Goal: Information Seeking & Learning: Find specific fact

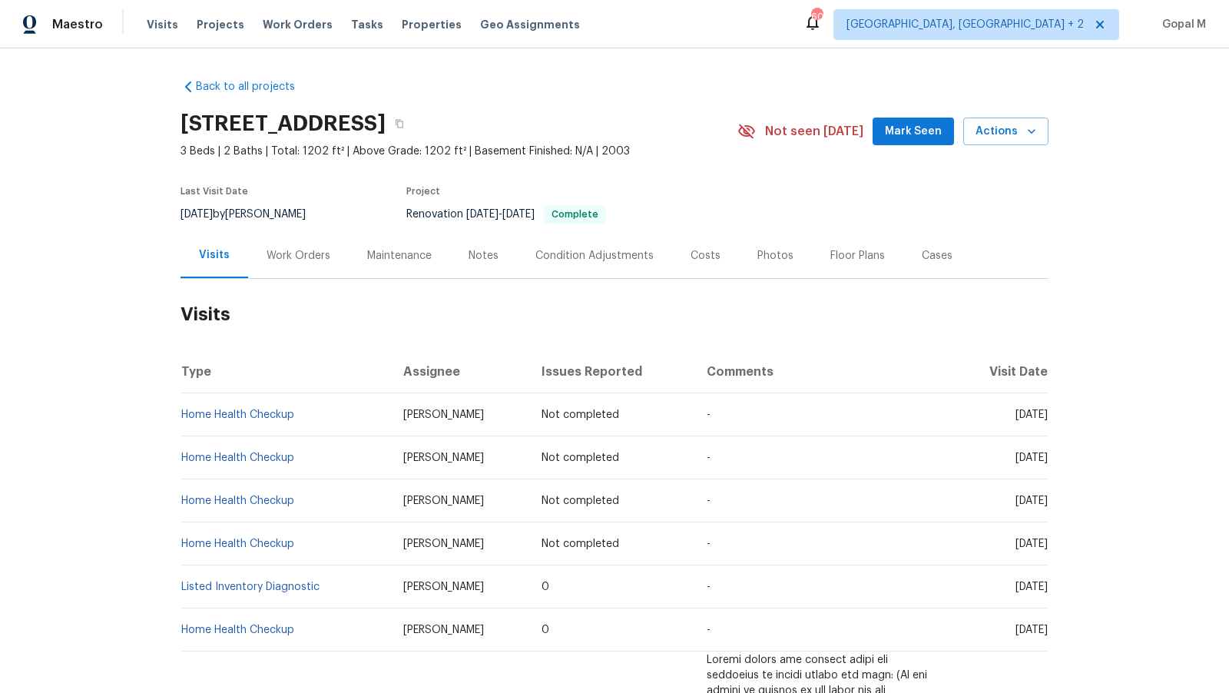
click at [313, 264] on div "Work Orders" at bounding box center [298, 255] width 101 height 45
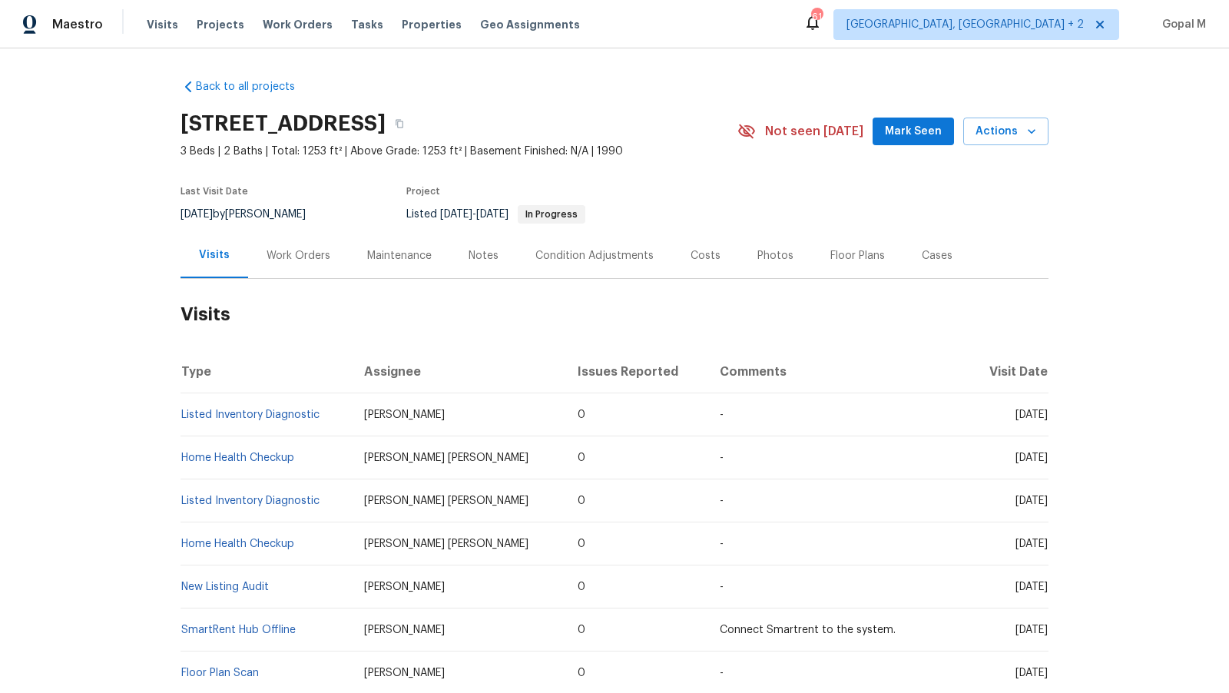
click at [321, 262] on div "Work Orders" at bounding box center [299, 255] width 64 height 15
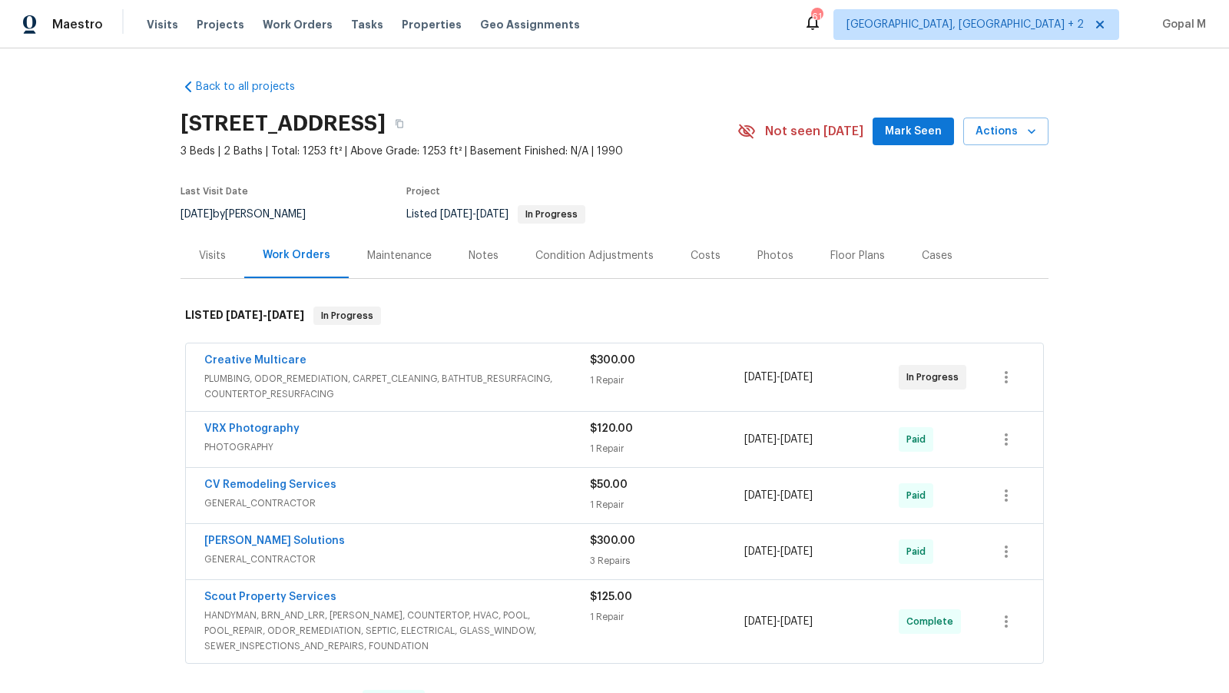
click at [498, 380] on span "PLUMBING, ODOR_REMEDIATION, CARPET_CLEANING, BATHTUB_RESURFACING, COUNTERTOP_RE…" at bounding box center [397, 386] width 386 height 31
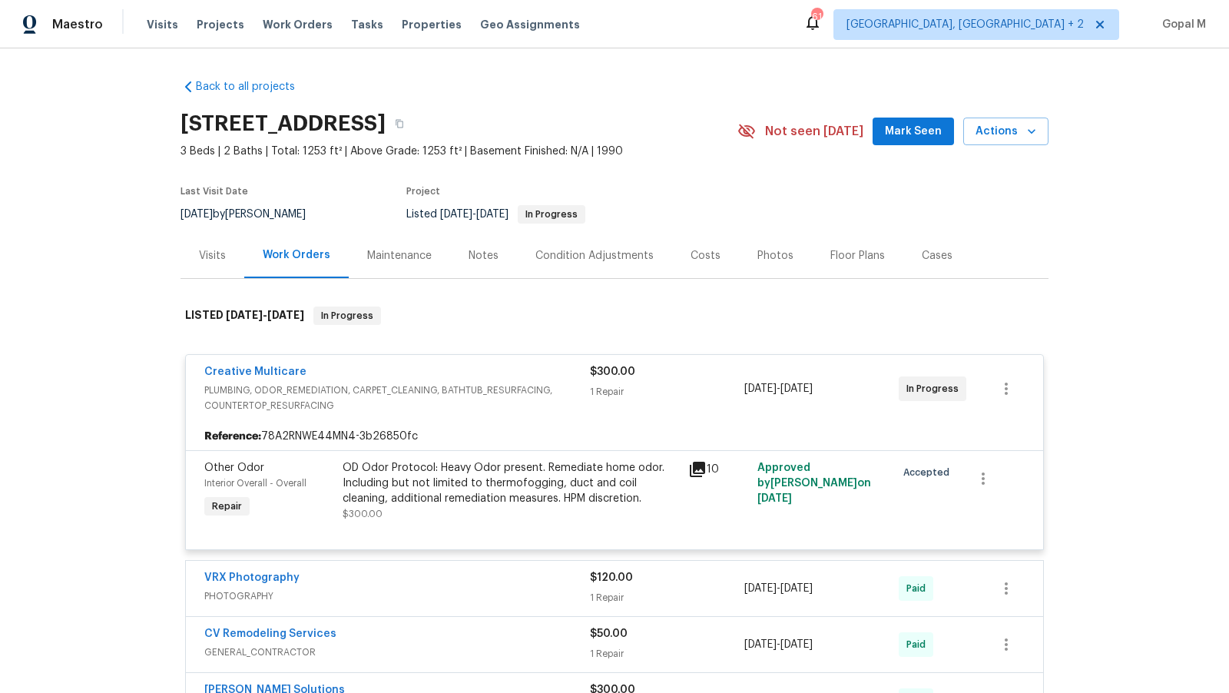
click at [476, 466] on div "OD Odor Protocol: Heavy Odor present. Remediate home odor. Including but not li…" at bounding box center [511, 483] width 337 height 46
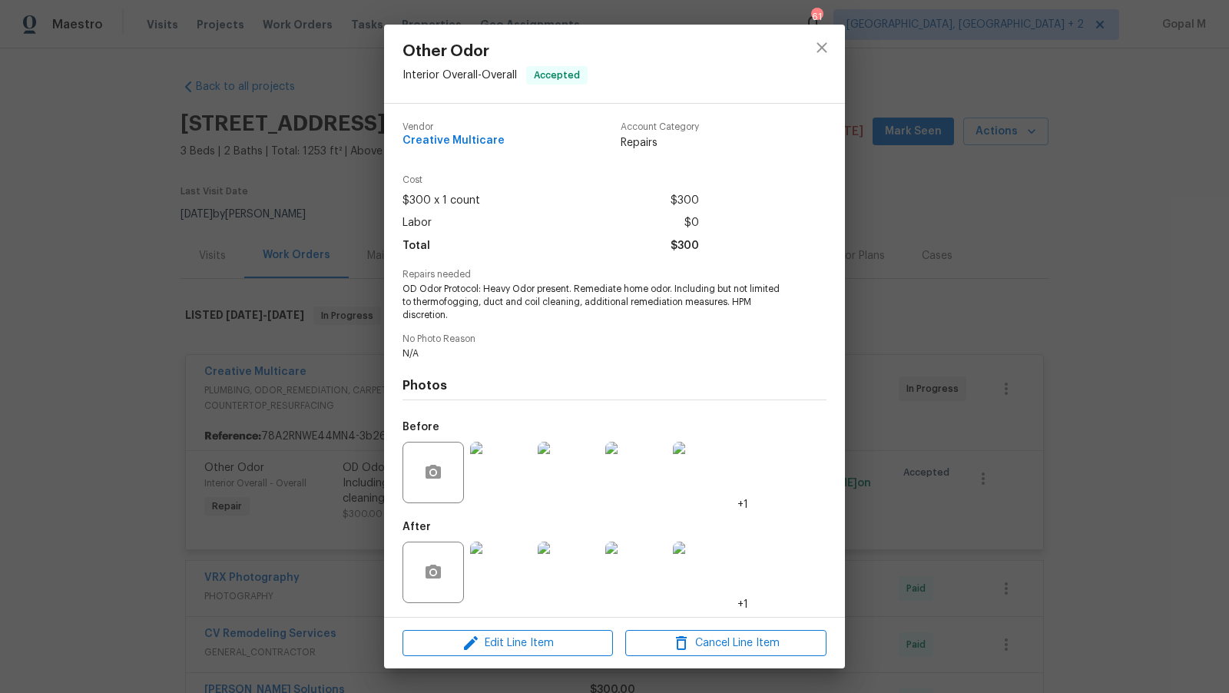
click at [519, 571] on img at bounding box center [500, 572] width 61 height 61
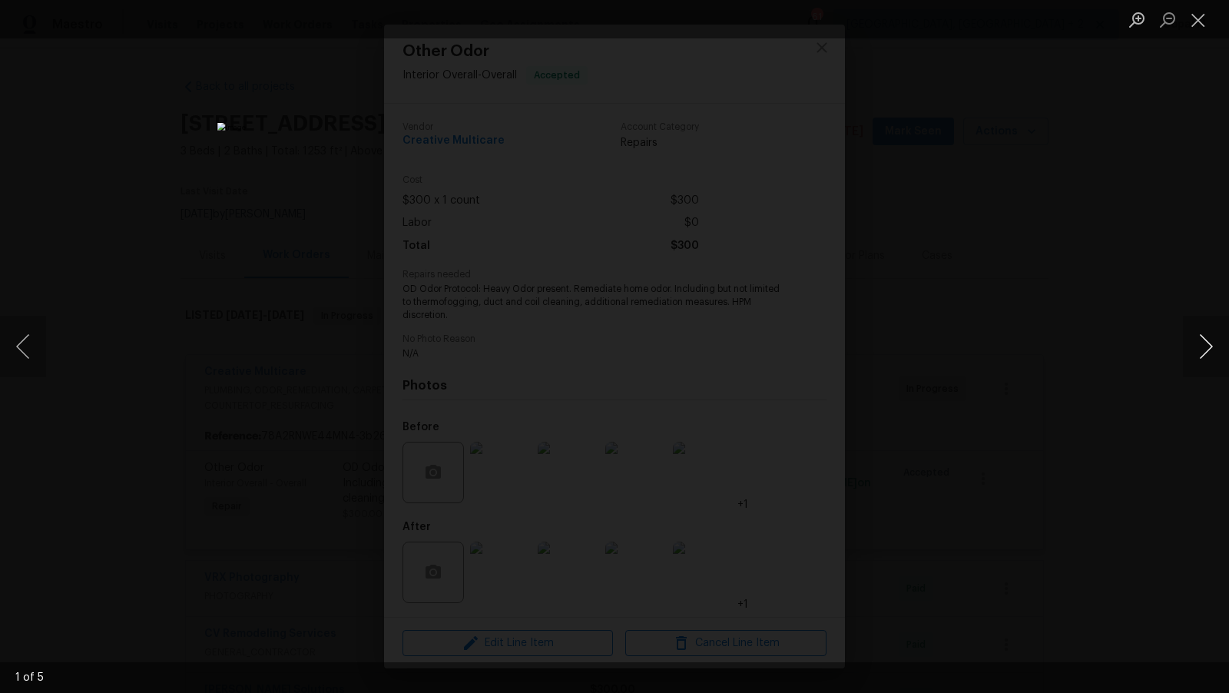
click at [1198, 343] on button "Next image" at bounding box center [1206, 346] width 46 height 61
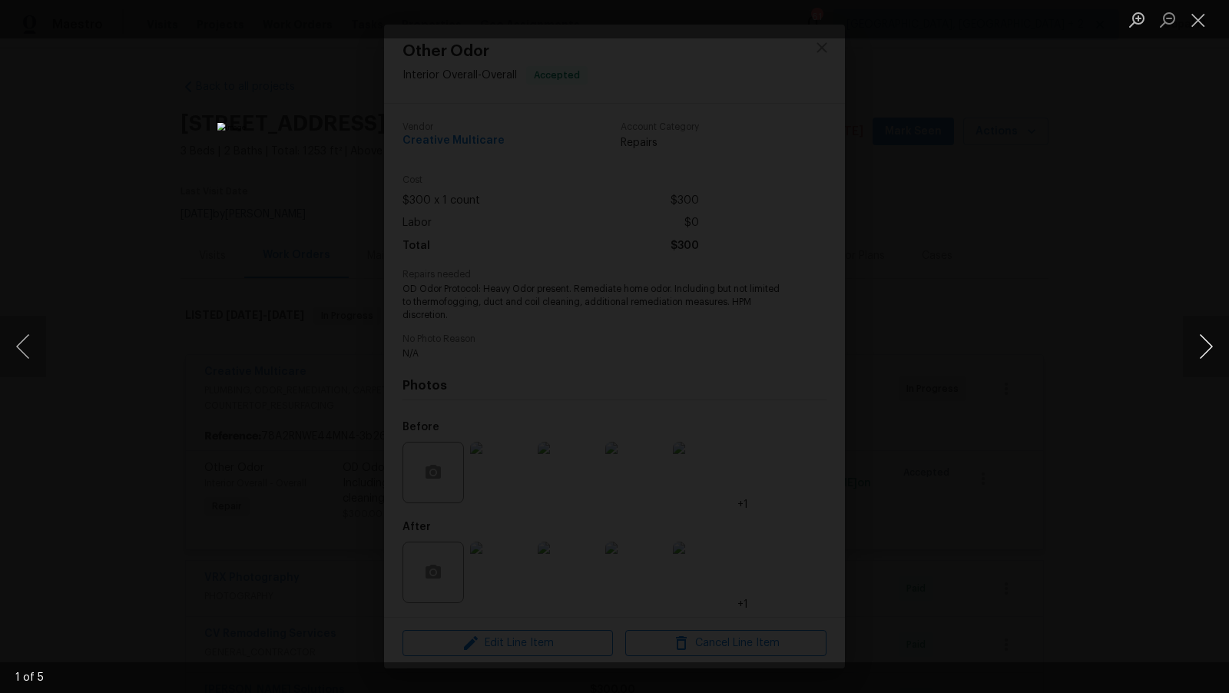
click at [1198, 343] on button "Next image" at bounding box center [1206, 346] width 46 height 61
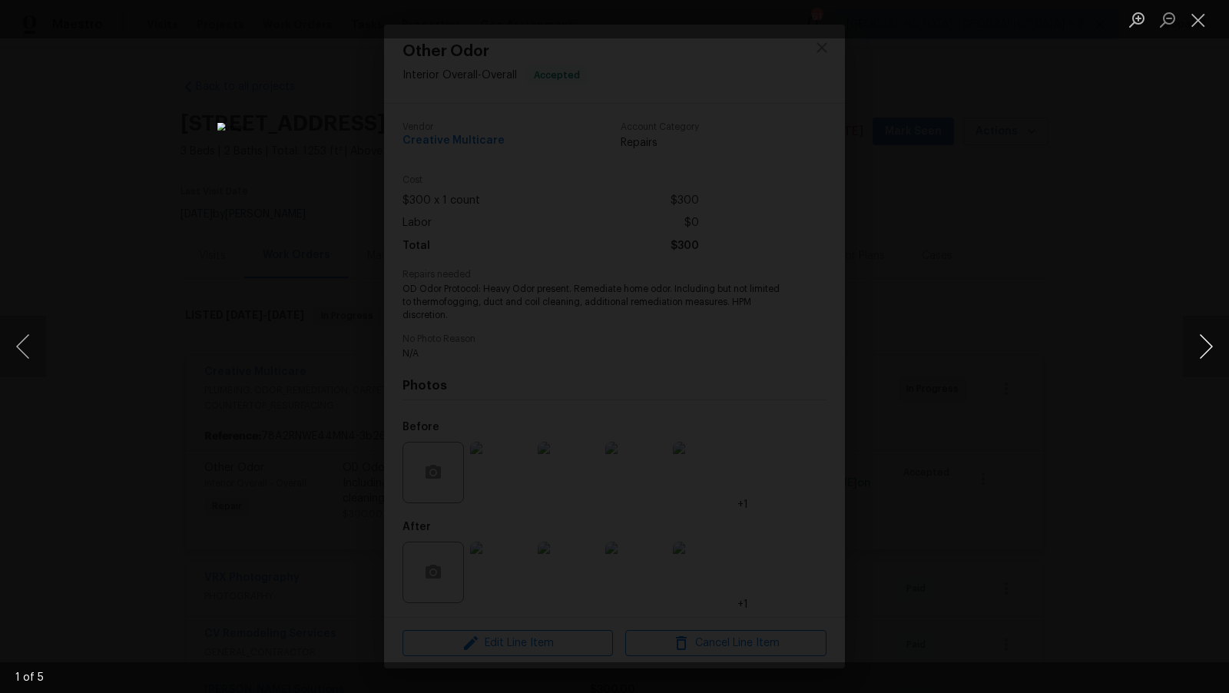
click at [1198, 343] on button "Next image" at bounding box center [1206, 346] width 46 height 61
click at [1198, 22] on button "Close lightbox" at bounding box center [1198, 19] width 31 height 27
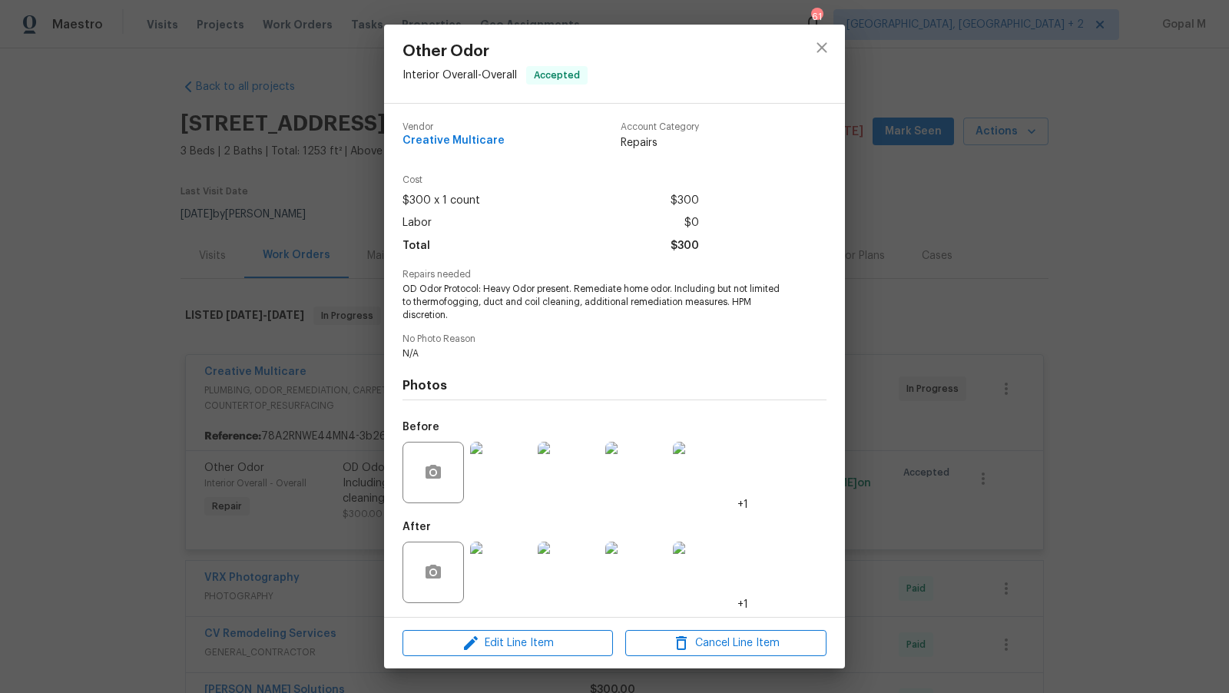
click at [942, 453] on div "Other Odor Interior Overall - Overall Accepted Vendor Creative Multicare Accoun…" at bounding box center [614, 346] width 1229 height 693
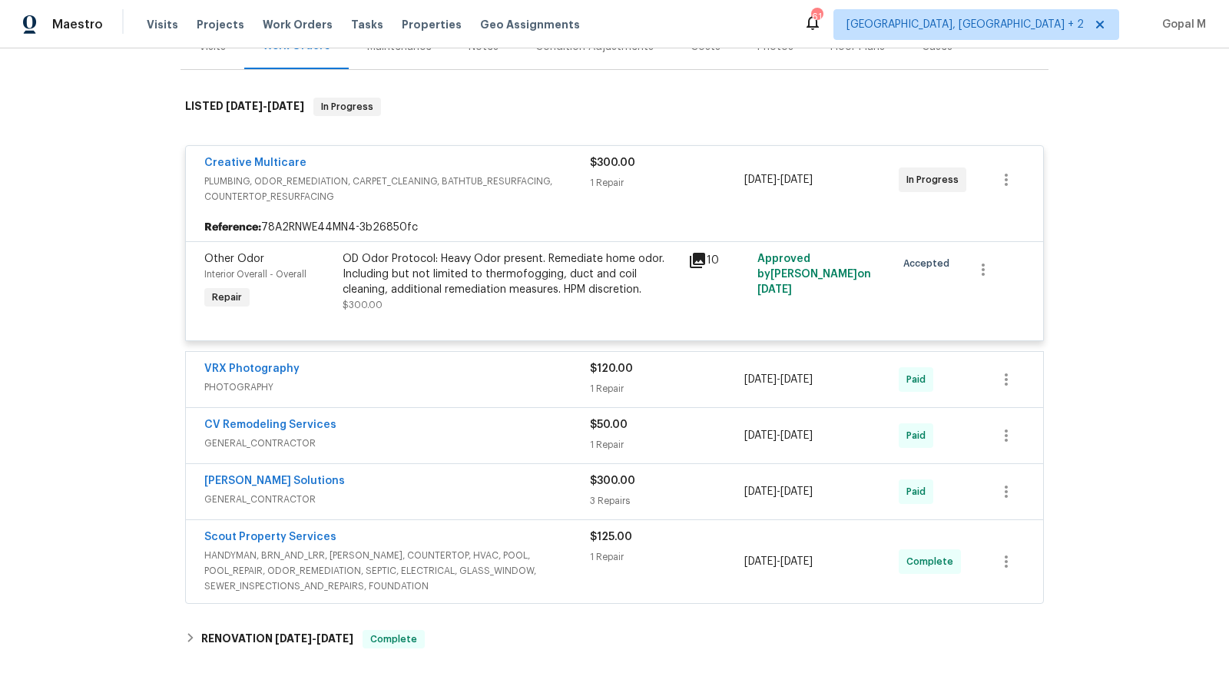
scroll to position [214, 0]
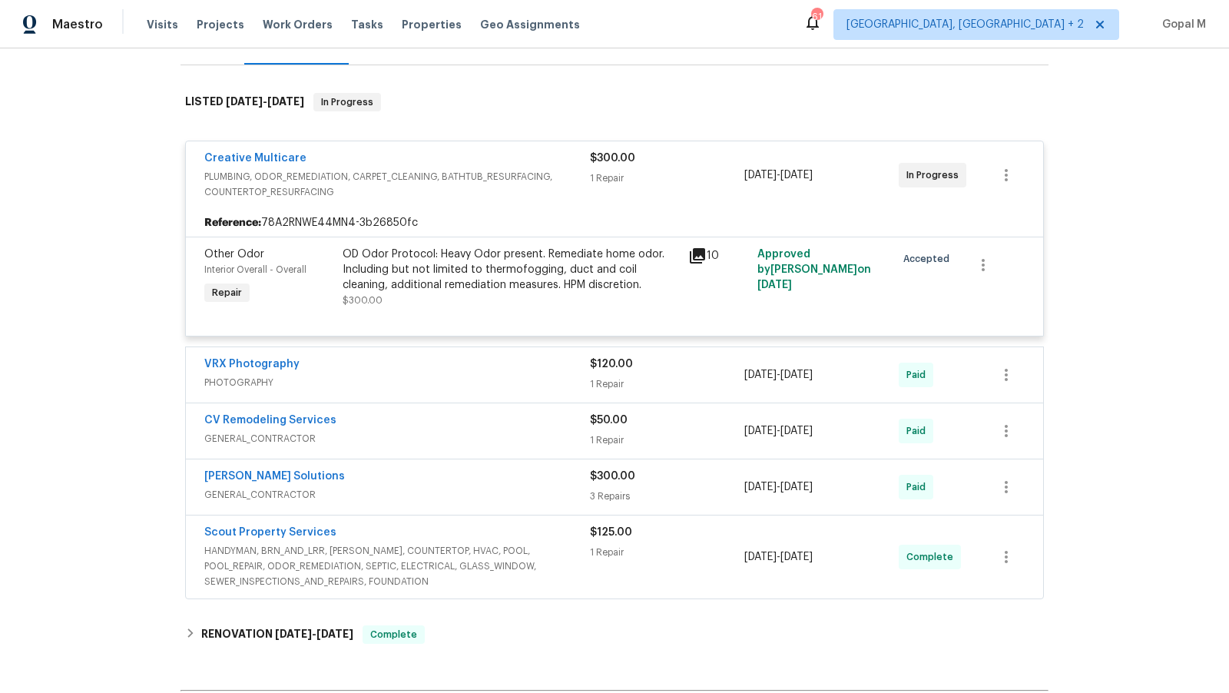
click at [695, 549] on div "1 Repair" at bounding box center [667, 552] width 154 height 15
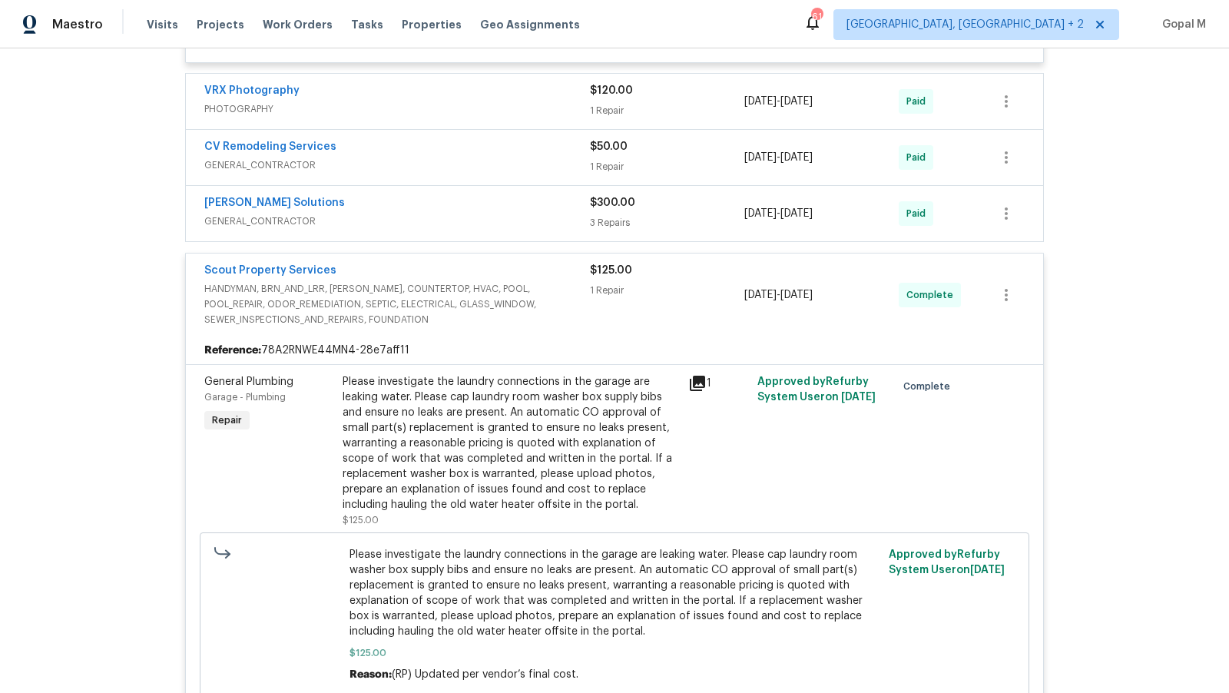
scroll to position [531, 0]
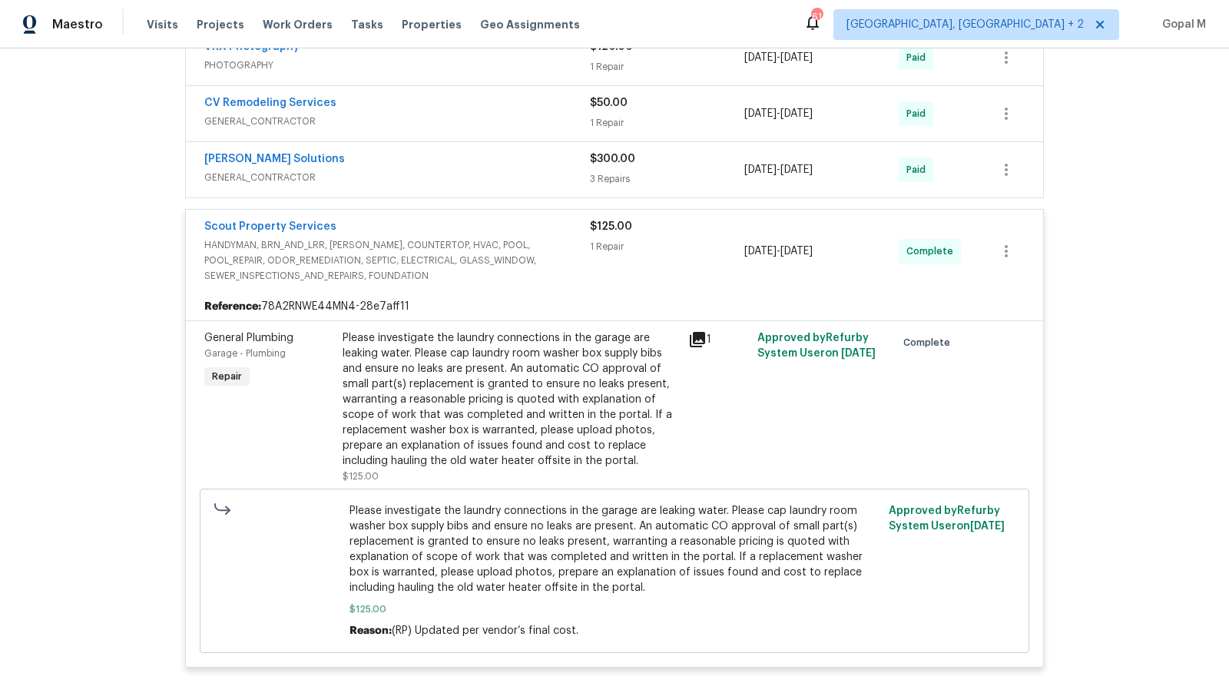
click at [491, 386] on div "Please investigate the laundry connections in the garage are leaking water. Ple…" at bounding box center [511, 399] width 337 height 138
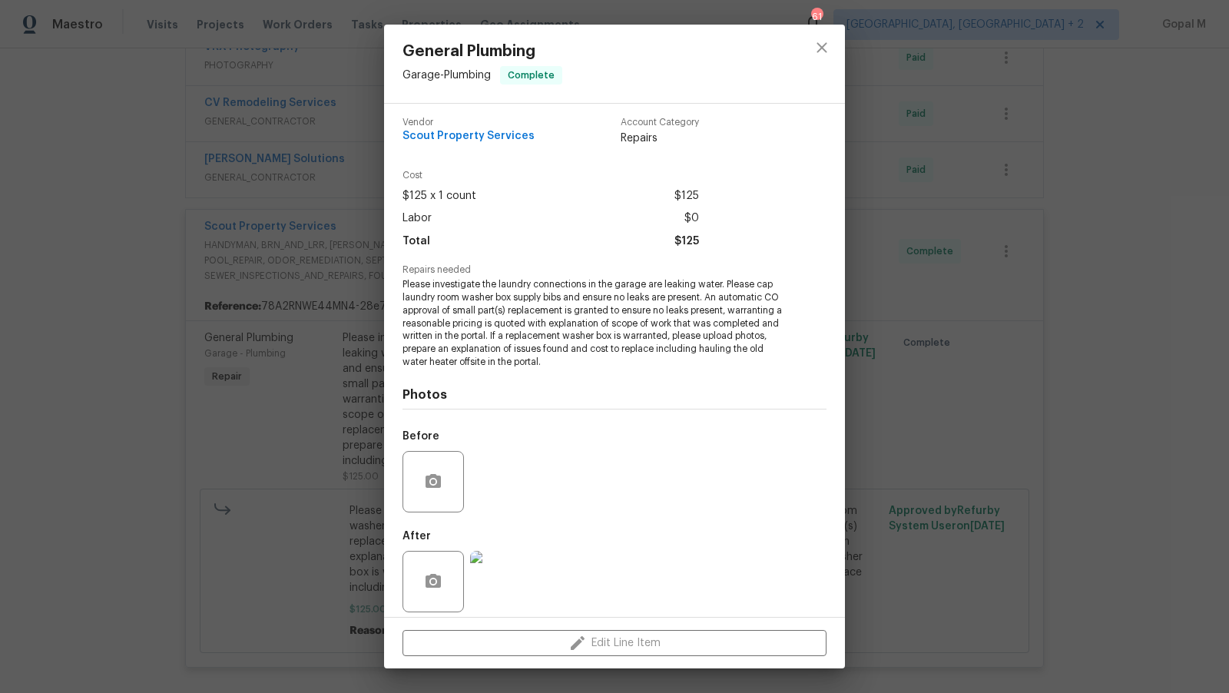
scroll to position [15, 0]
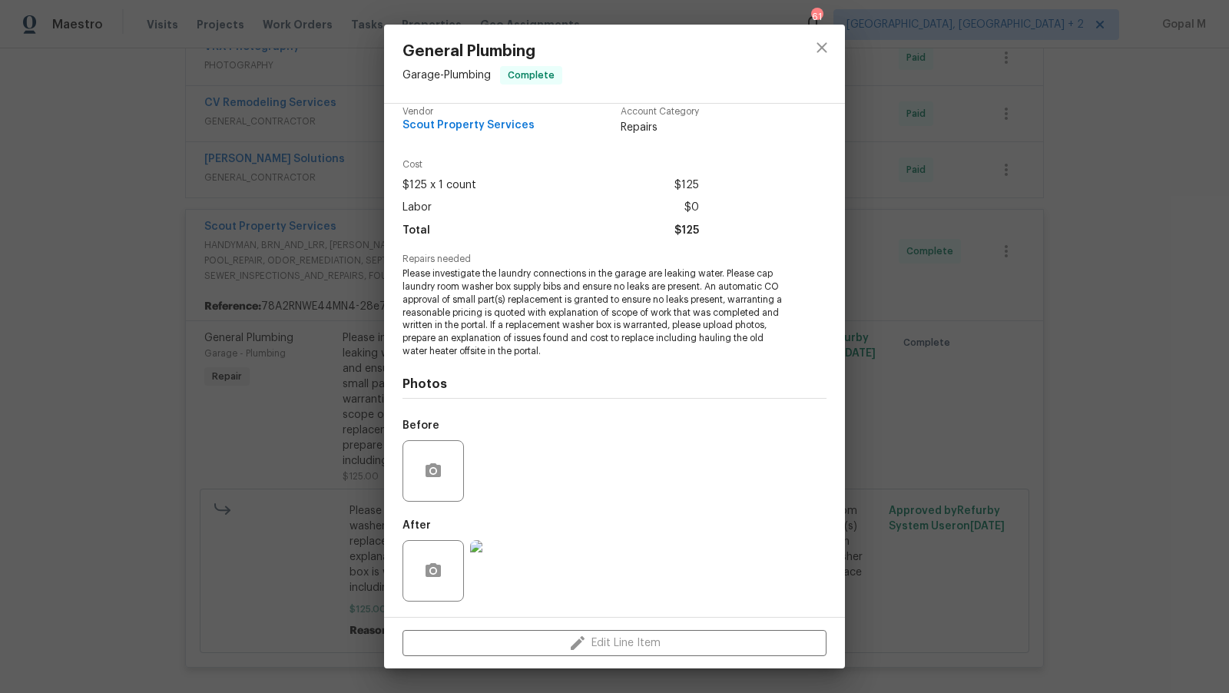
click at [499, 579] on img at bounding box center [500, 570] width 61 height 61
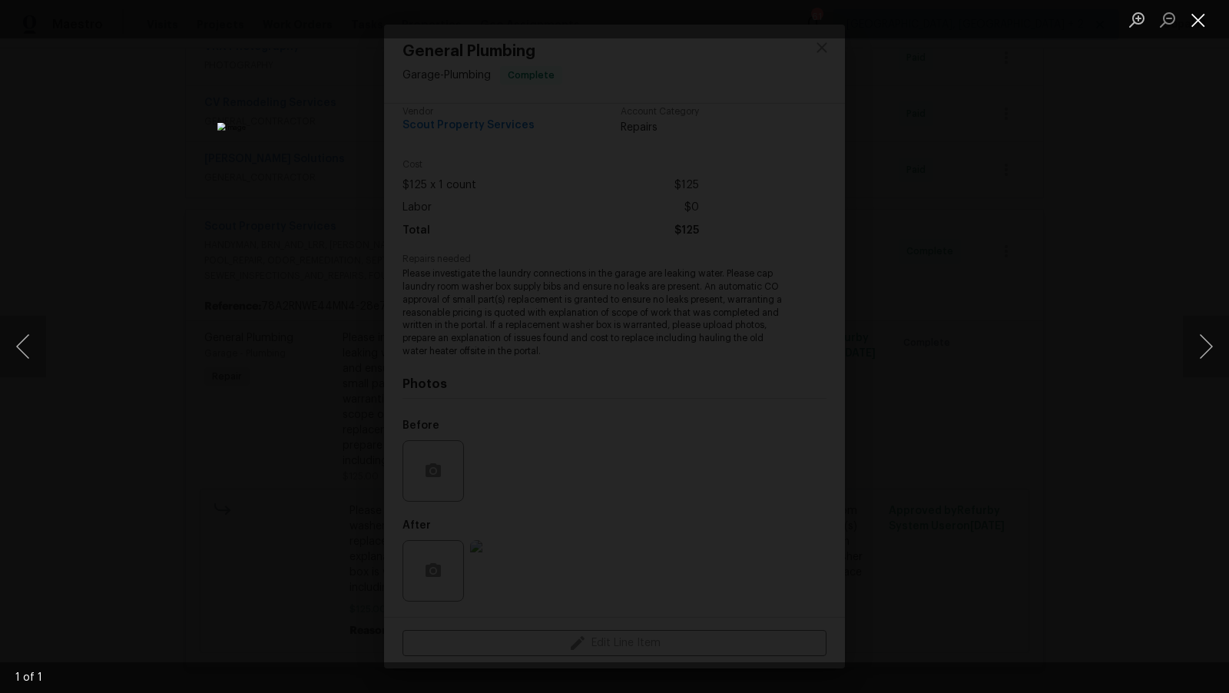
click at [1196, 14] on button "Close lightbox" at bounding box center [1198, 19] width 31 height 27
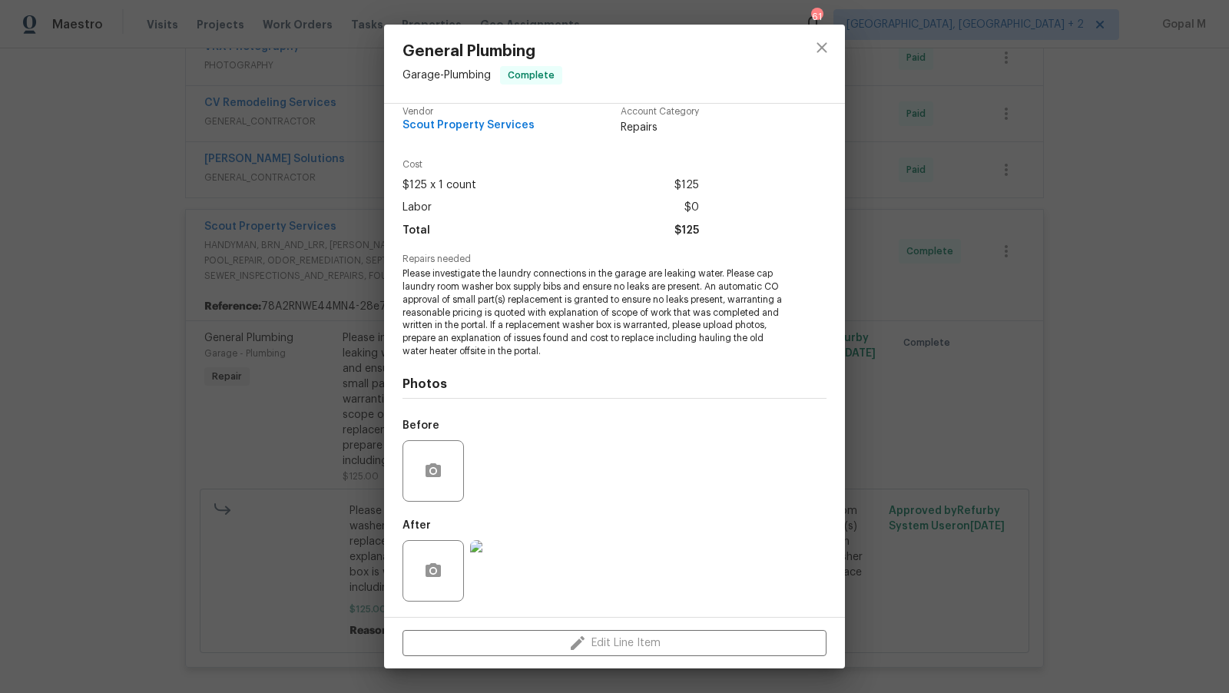
click at [1072, 287] on div "General Plumbing Garage - Plumbing Complete Vendor Scout Property Services Acco…" at bounding box center [614, 346] width 1229 height 693
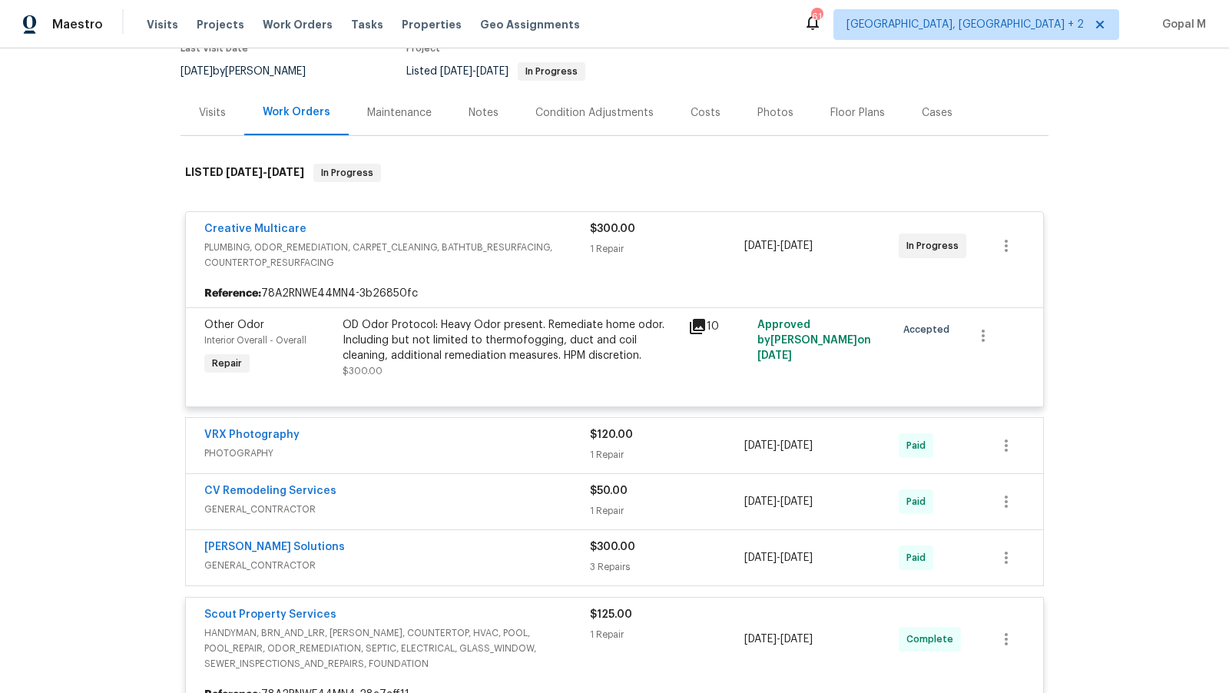
scroll to position [0, 0]
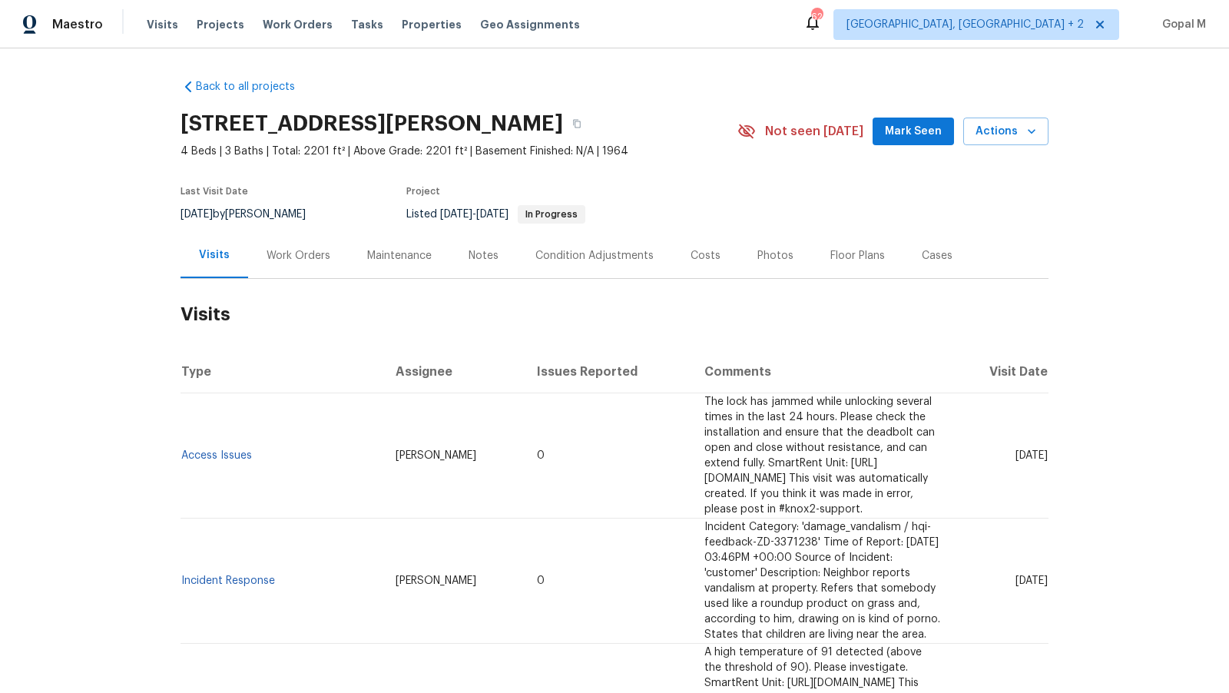
click at [311, 254] on div "Work Orders" at bounding box center [299, 255] width 64 height 15
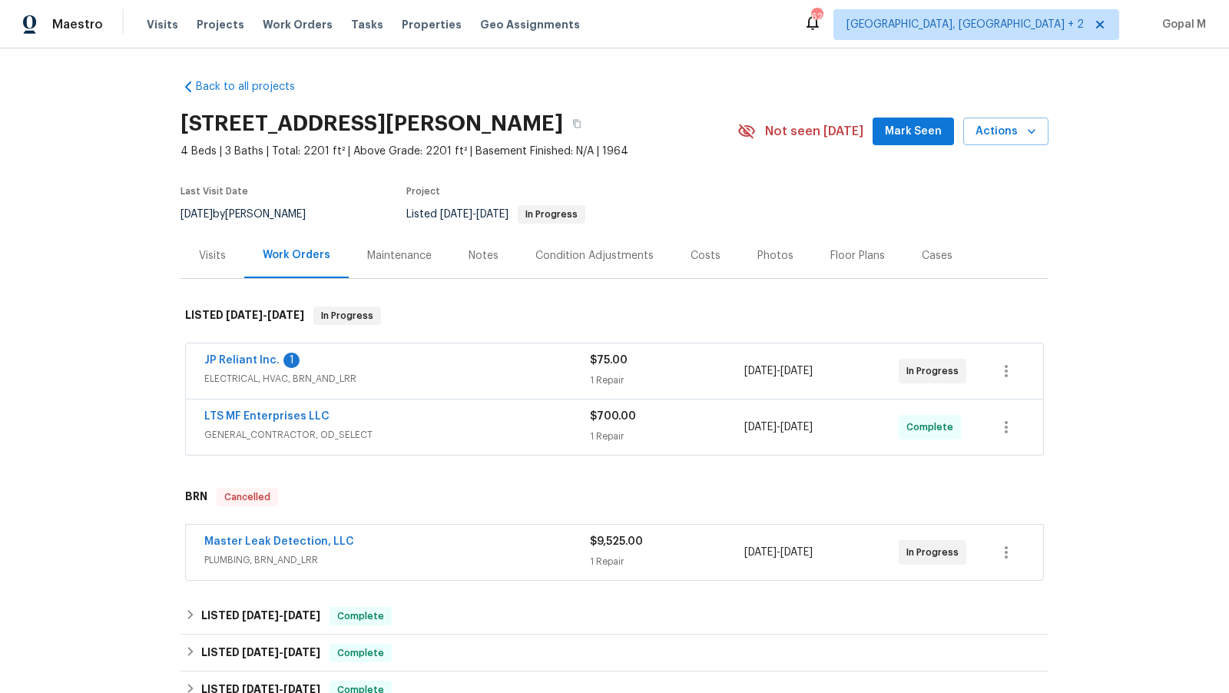
click at [482, 375] on span "ELECTRICAL, HVAC, BRN_AND_LRR" at bounding box center [397, 378] width 386 height 15
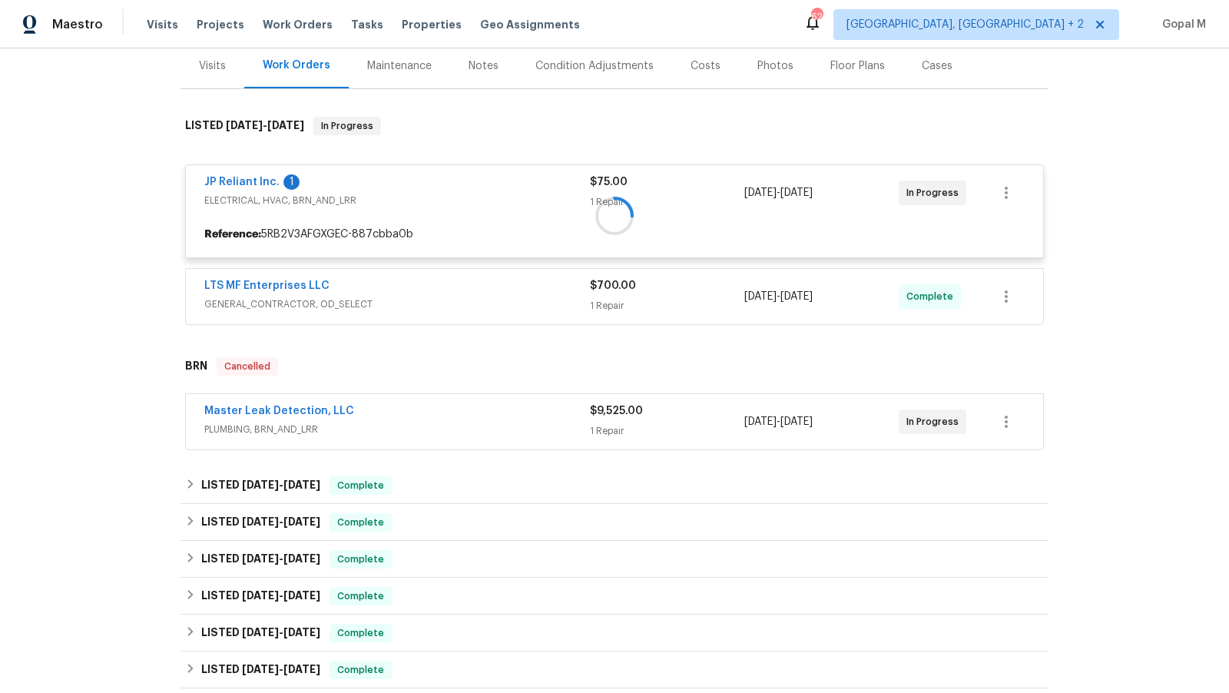
scroll to position [192, 0]
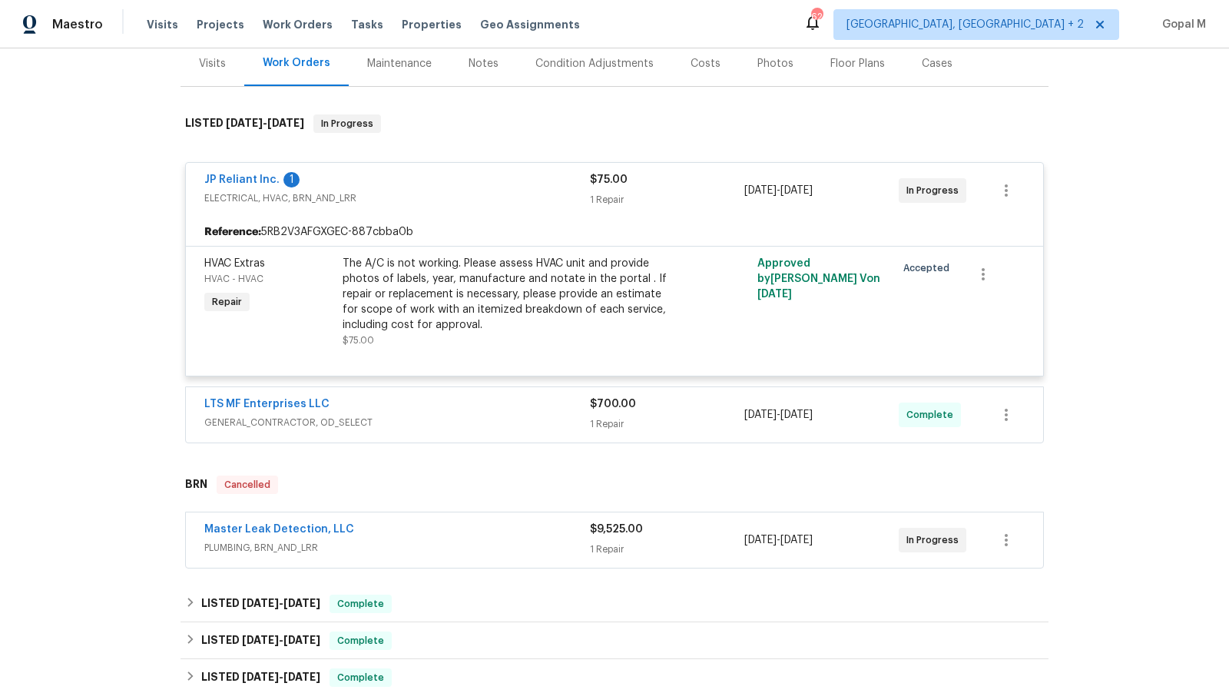
click at [519, 548] on span "PLUMBING, BRN_AND_LRR" at bounding box center [397, 547] width 386 height 15
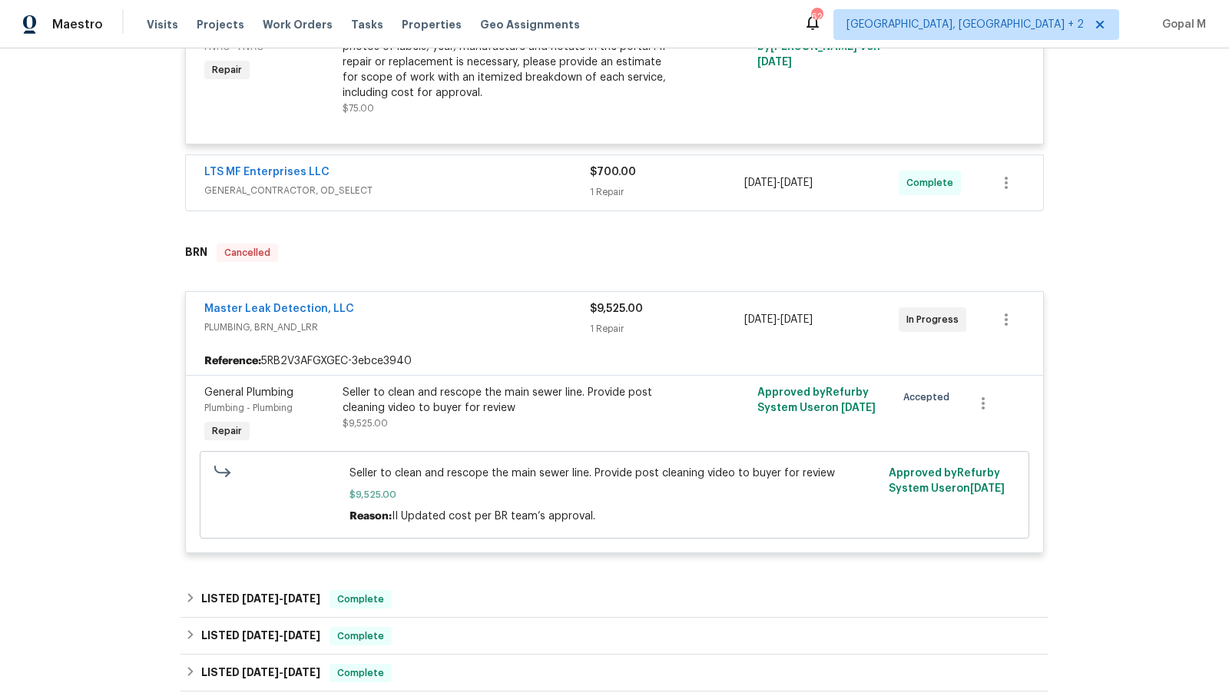
scroll to position [428, 0]
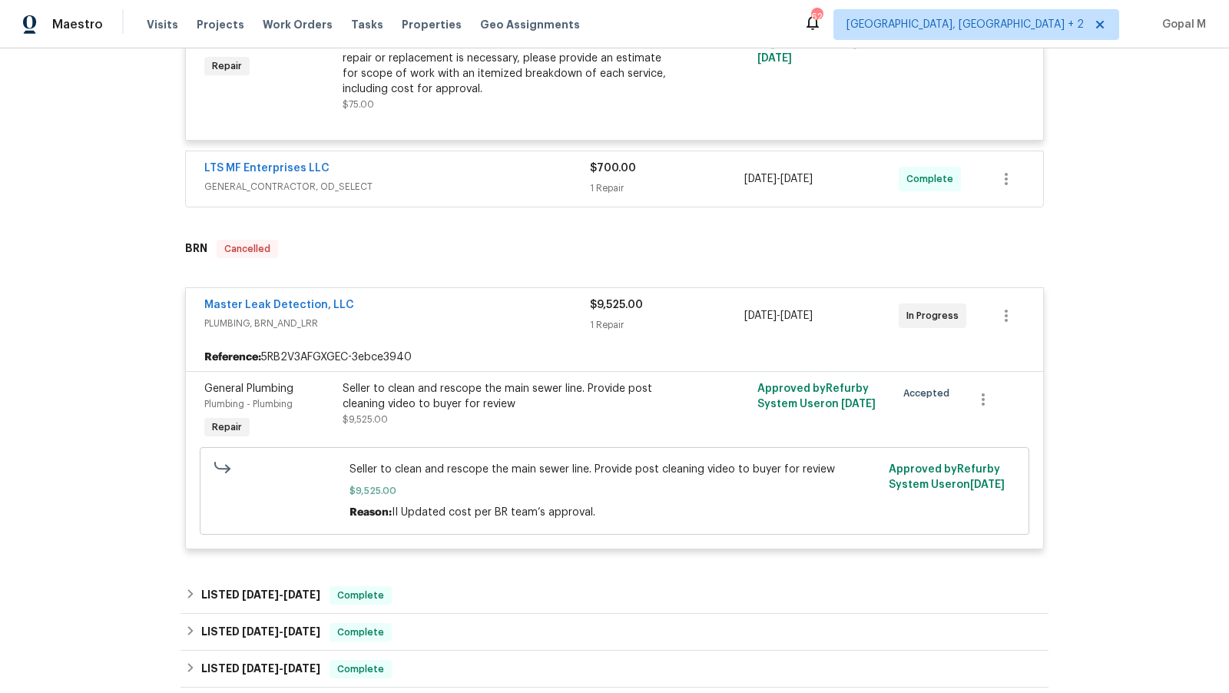
click at [542, 406] on div "Seller to clean and rescope the main sewer line. Provide post cleaning video to…" at bounding box center [511, 396] width 337 height 31
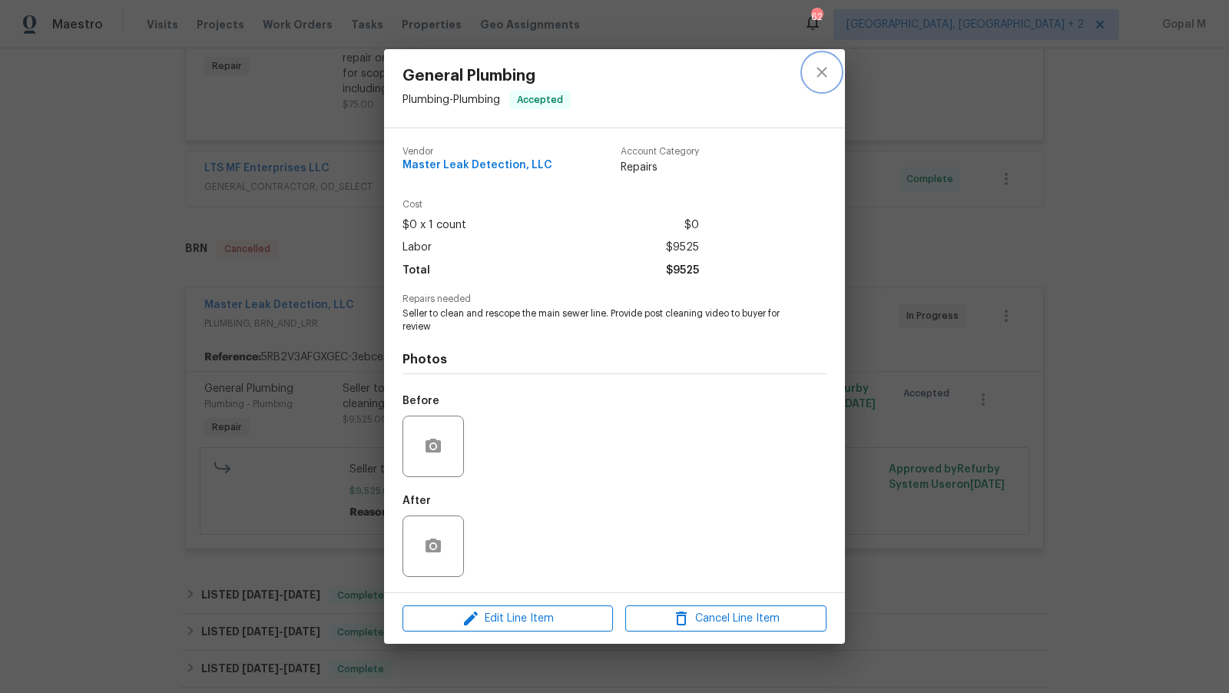
click at [824, 68] on icon "close" at bounding box center [822, 72] width 18 height 18
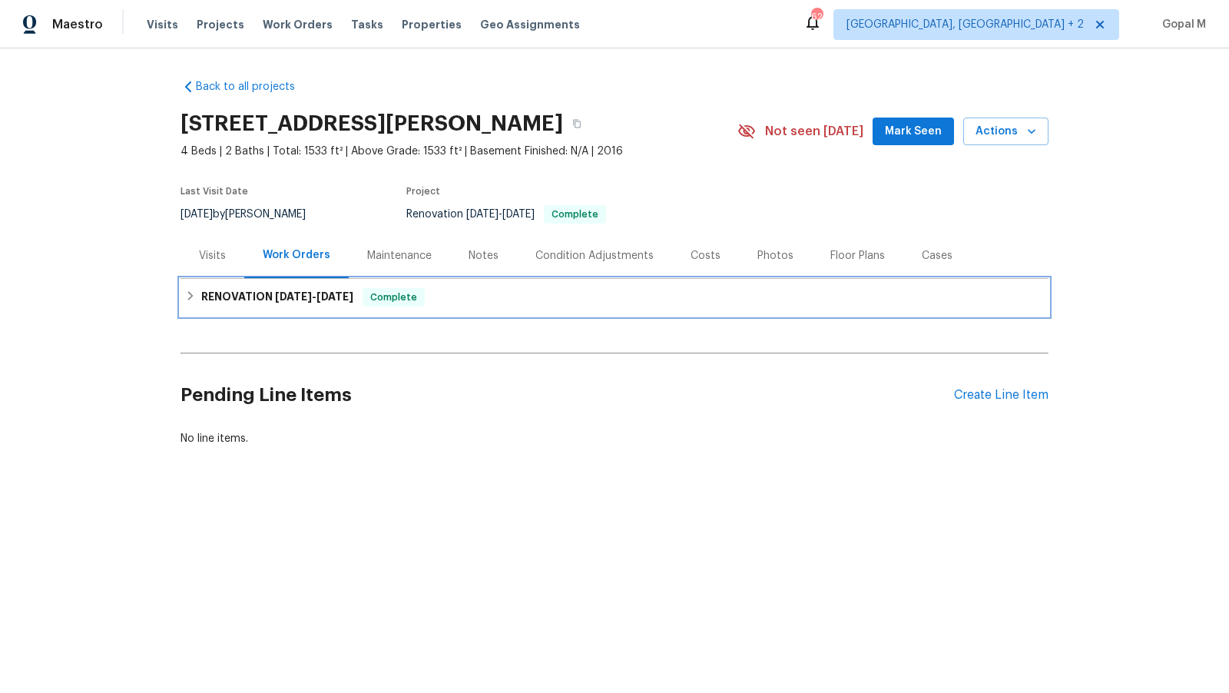
click at [507, 296] on div "RENOVATION 6/27/25 - 7/7/25 Complete" at bounding box center [614, 297] width 859 height 18
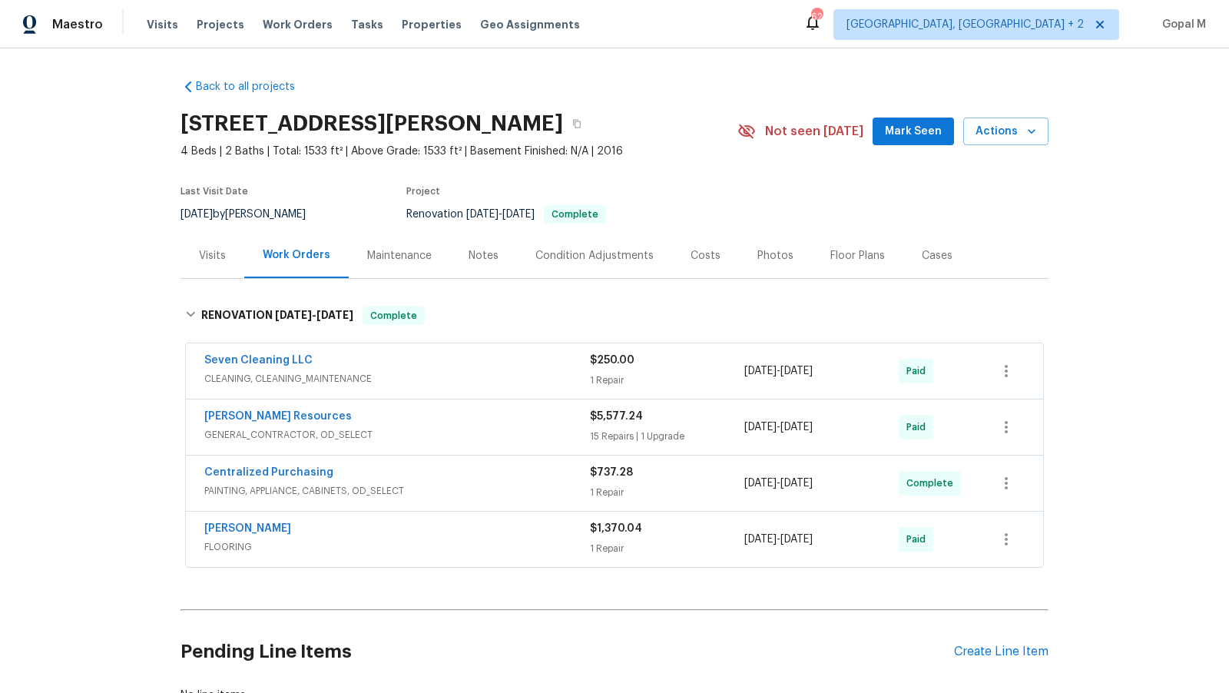
click at [693, 373] on div "1 Repair" at bounding box center [667, 380] width 154 height 15
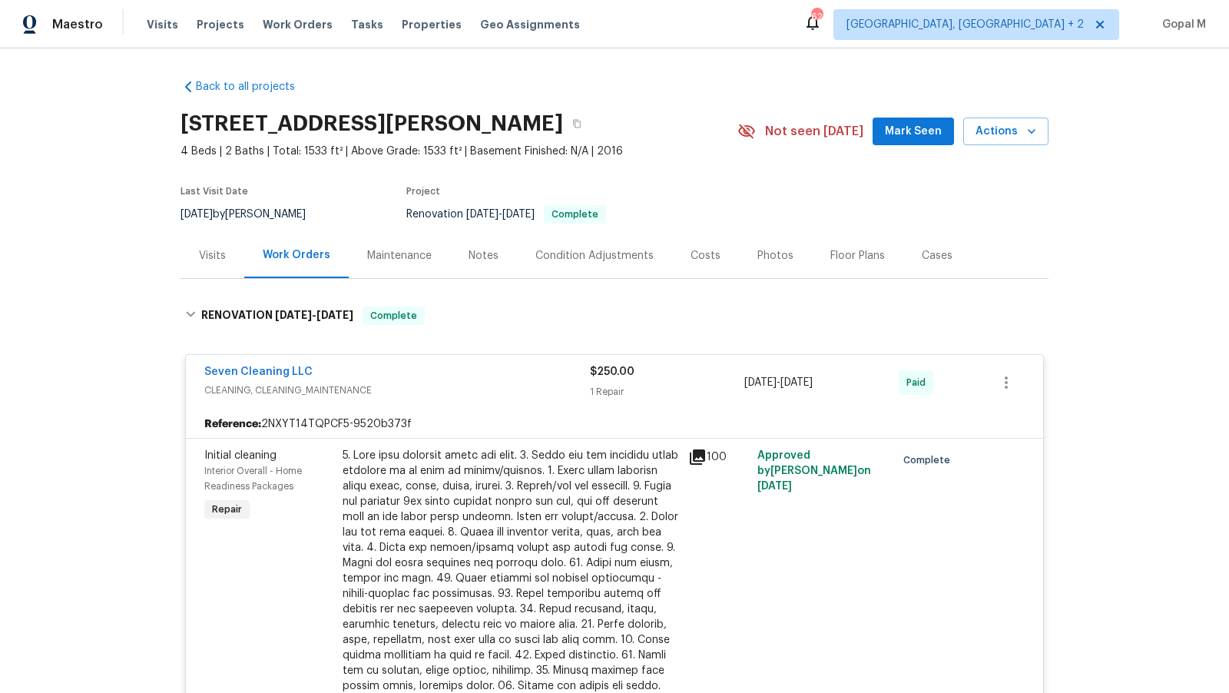
drag, startPoint x: 228, startPoint y: 214, endPoint x: 182, endPoint y: 215, distance: 46.1
click at [182, 215] on span "7/14/2025" at bounding box center [197, 214] width 32 height 11
copy span "7/14/2025"
click at [691, 399] on div "$250.00 1 Repair" at bounding box center [667, 382] width 154 height 37
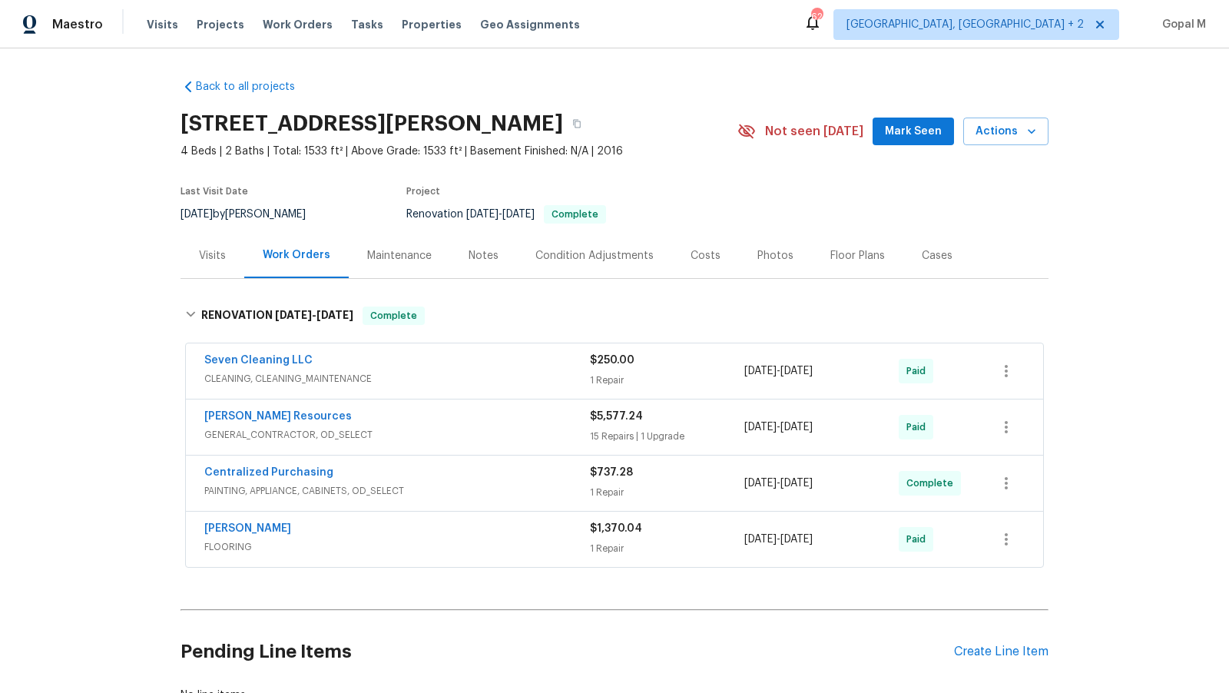
drag, startPoint x: 852, startPoint y: 372, endPoint x: 746, endPoint y: 372, distance: 106.0
click at [746, 372] on div "6/27/2025 - 7/7/2025" at bounding box center [821, 371] width 154 height 37
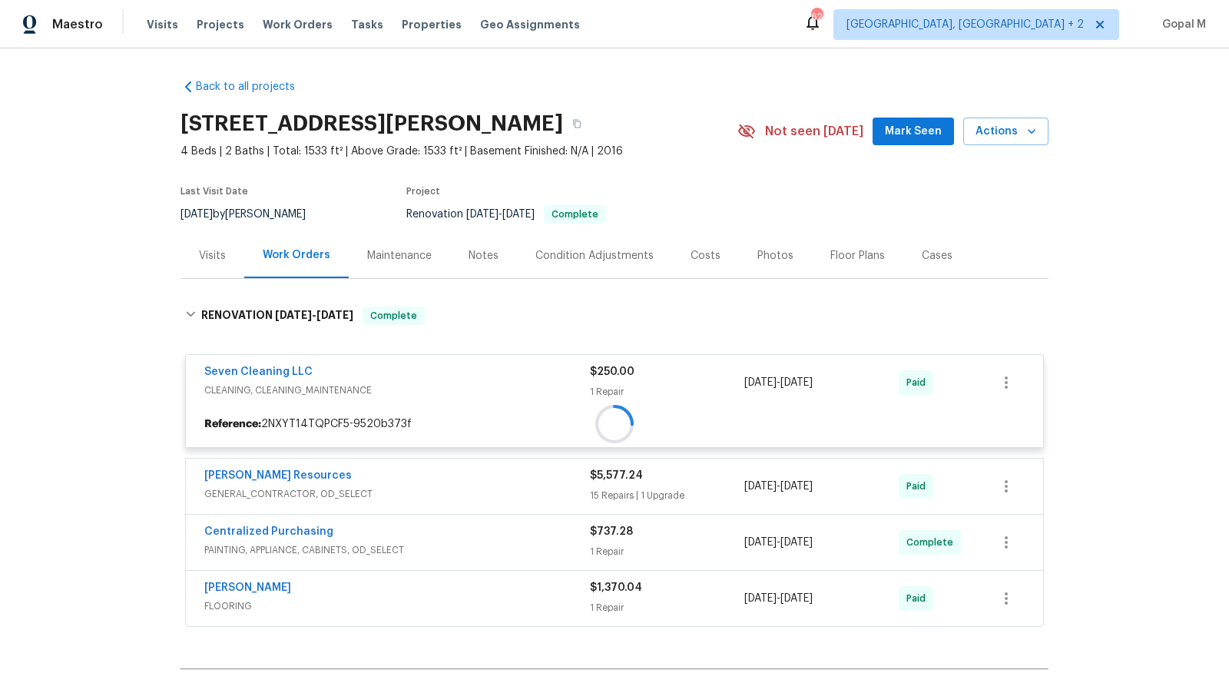
copy span "6/27/2025 - 7/7/2025"
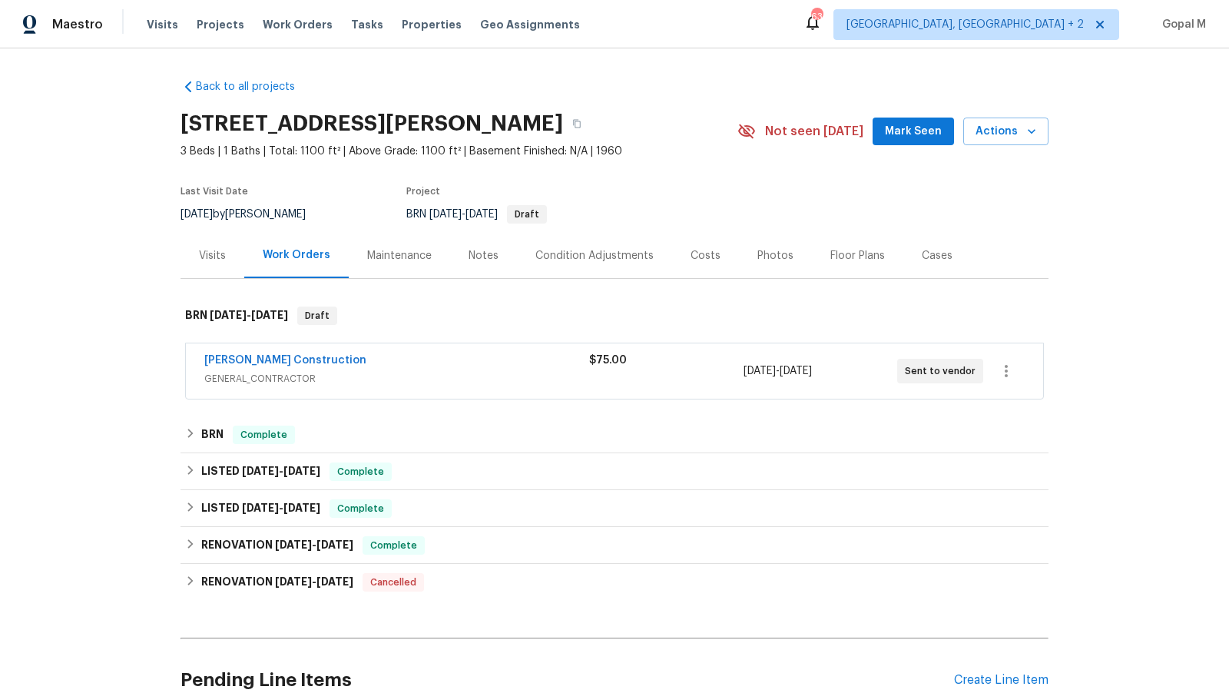
click at [708, 360] on div "$75.00" at bounding box center [666, 360] width 154 height 15
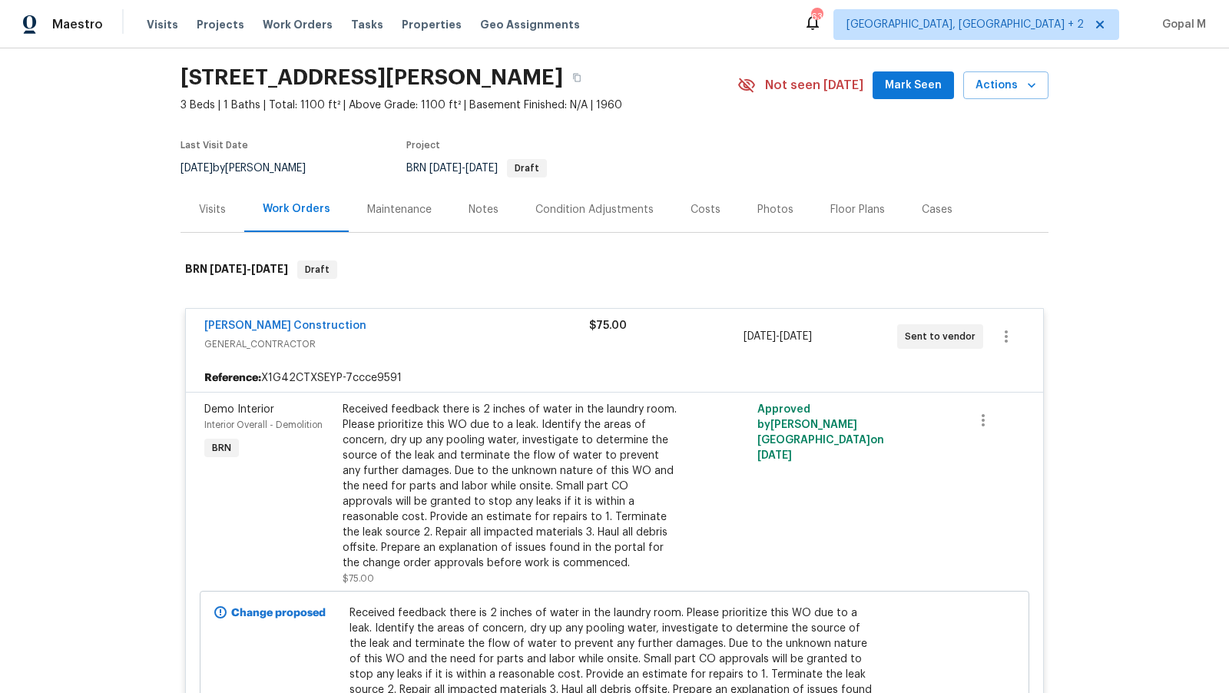
scroll to position [62, 0]
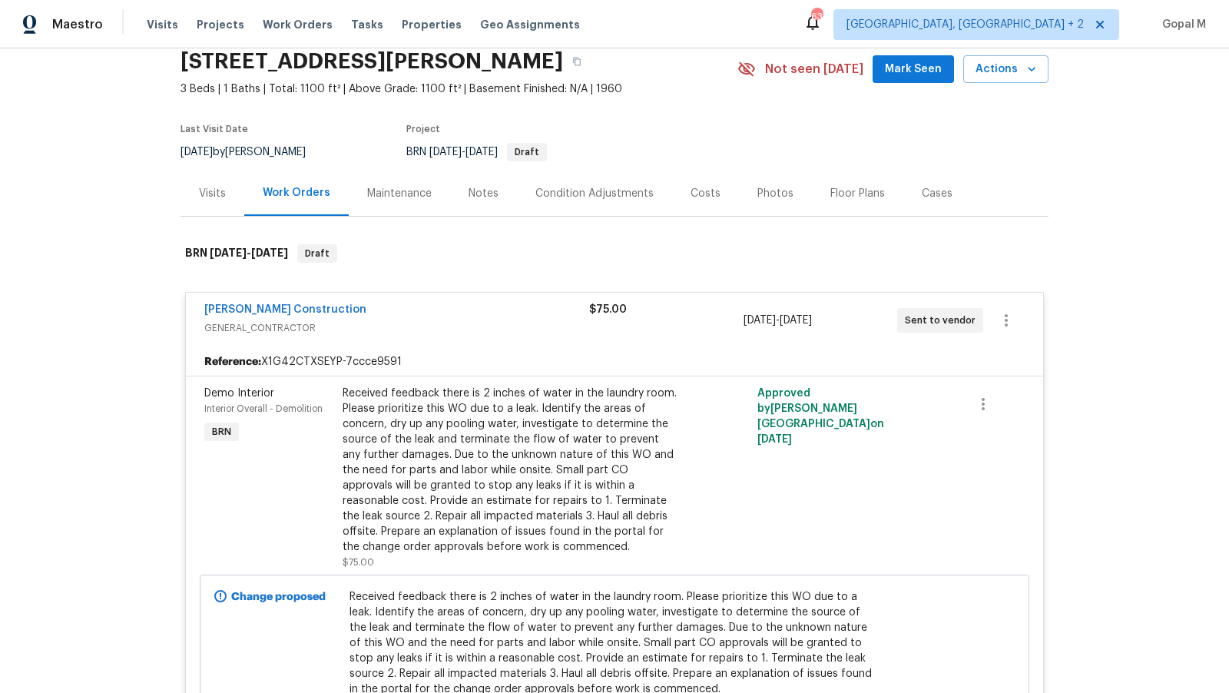
click at [707, 313] on div "$75.00" at bounding box center [666, 309] width 154 height 15
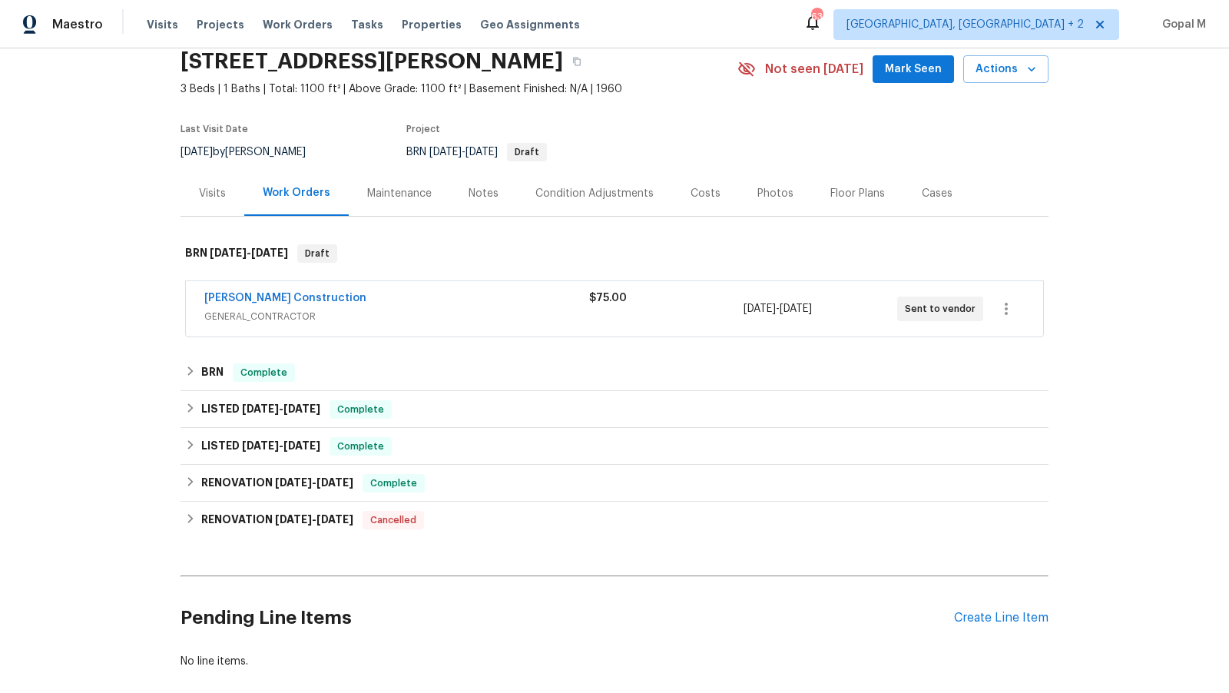
click at [707, 313] on div "$75.00" at bounding box center [666, 308] width 154 height 37
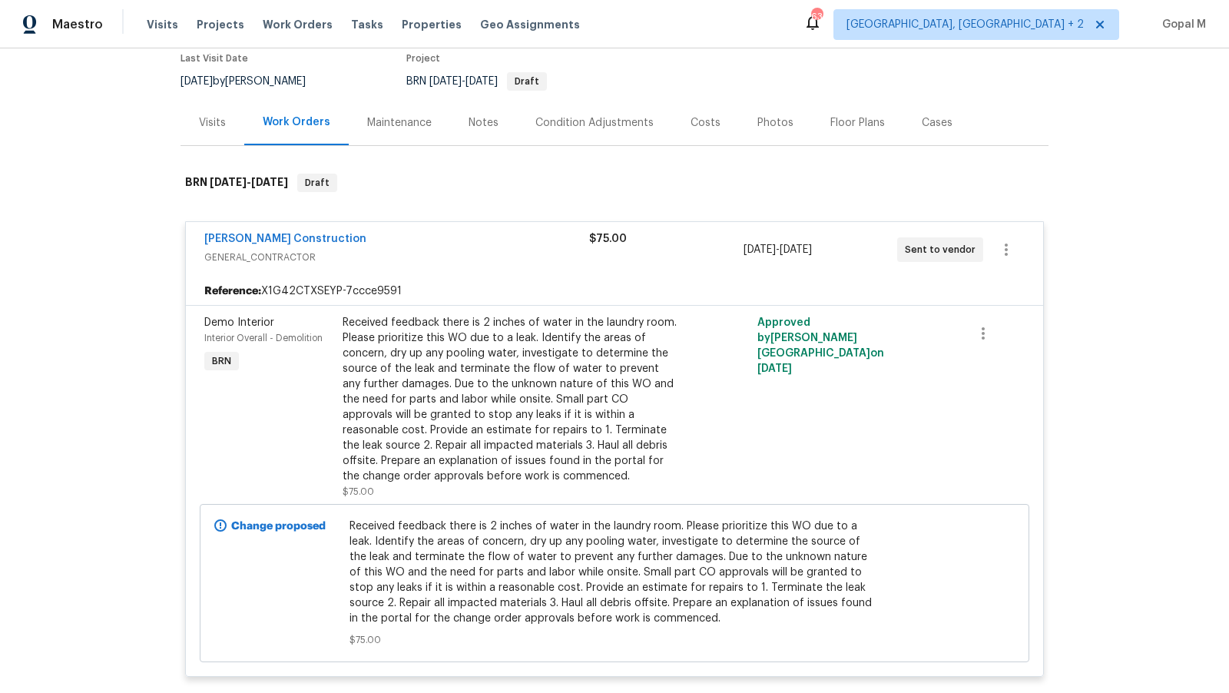
scroll to position [171, 0]
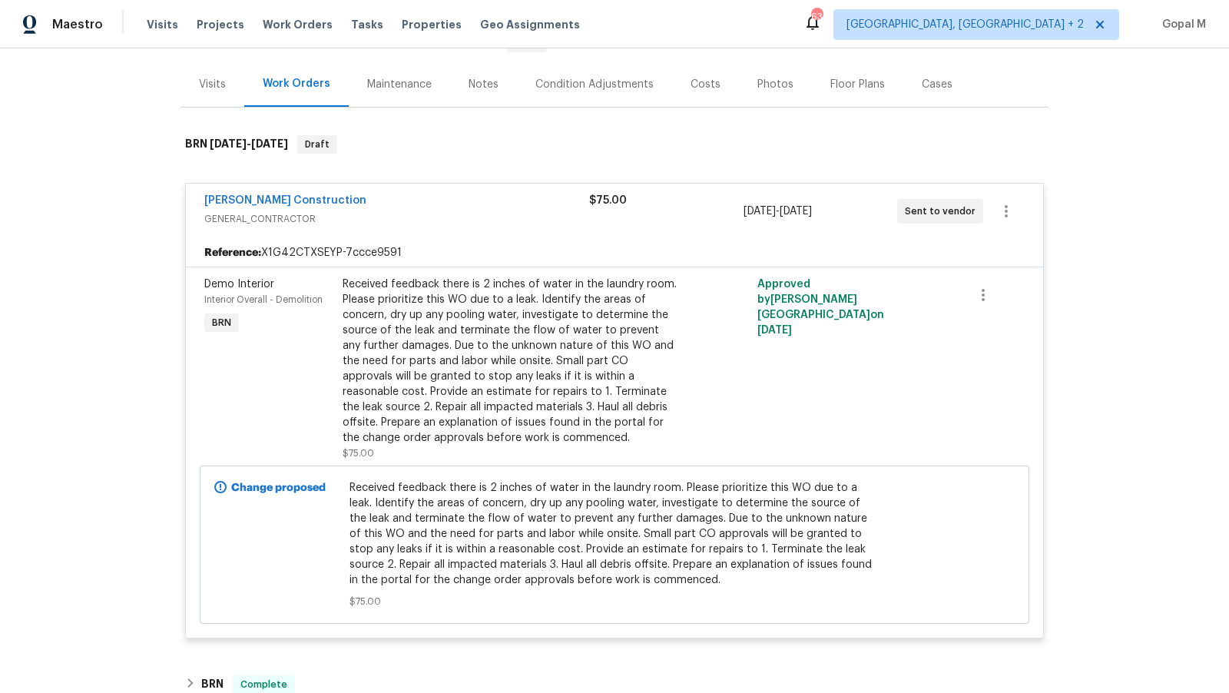
click at [690, 217] on div "$75.00" at bounding box center [666, 211] width 154 height 37
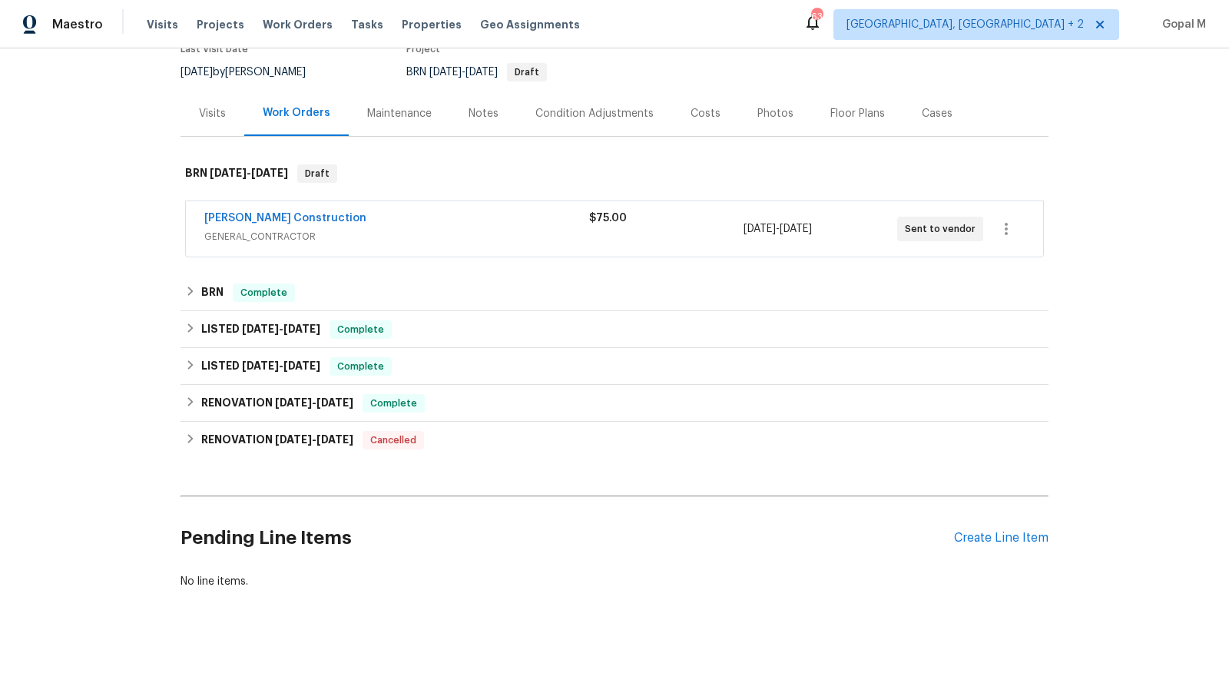
scroll to position [141, 0]
